Goal: Complete application form

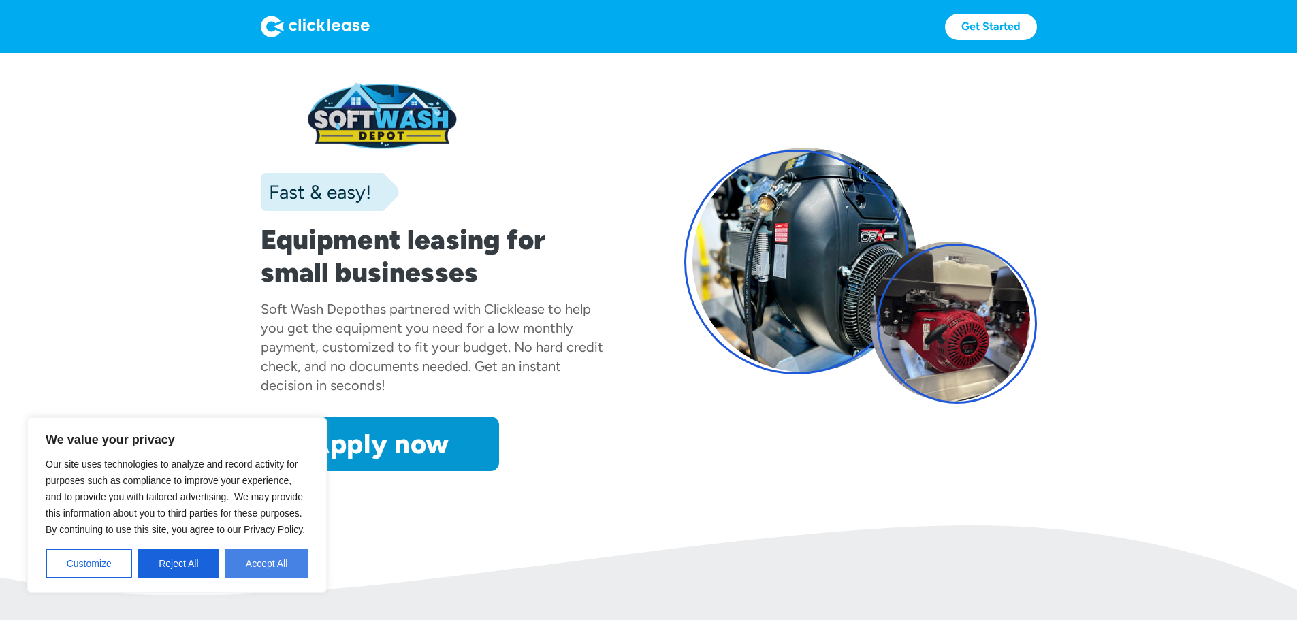
click at [263, 566] on button "Accept All" at bounding box center [267, 564] width 84 height 30
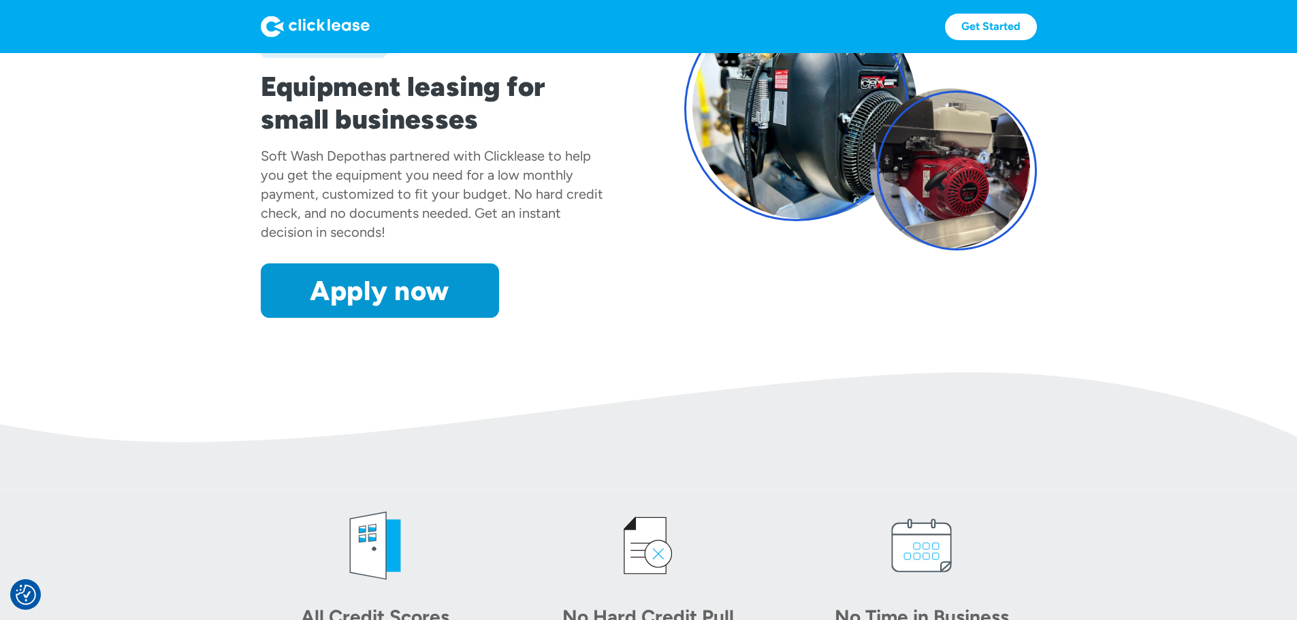
scroll to position [136, 0]
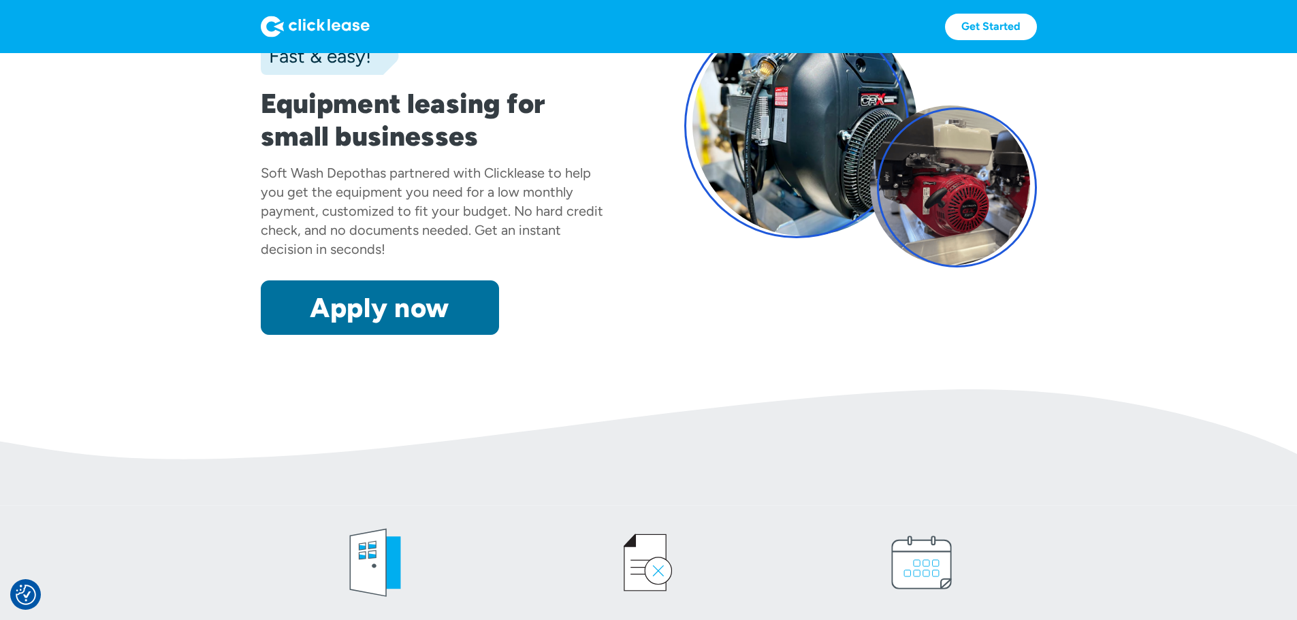
click at [299, 335] on link "Apply now" at bounding box center [380, 308] width 238 height 54
